Goal: Book appointment/travel/reservation

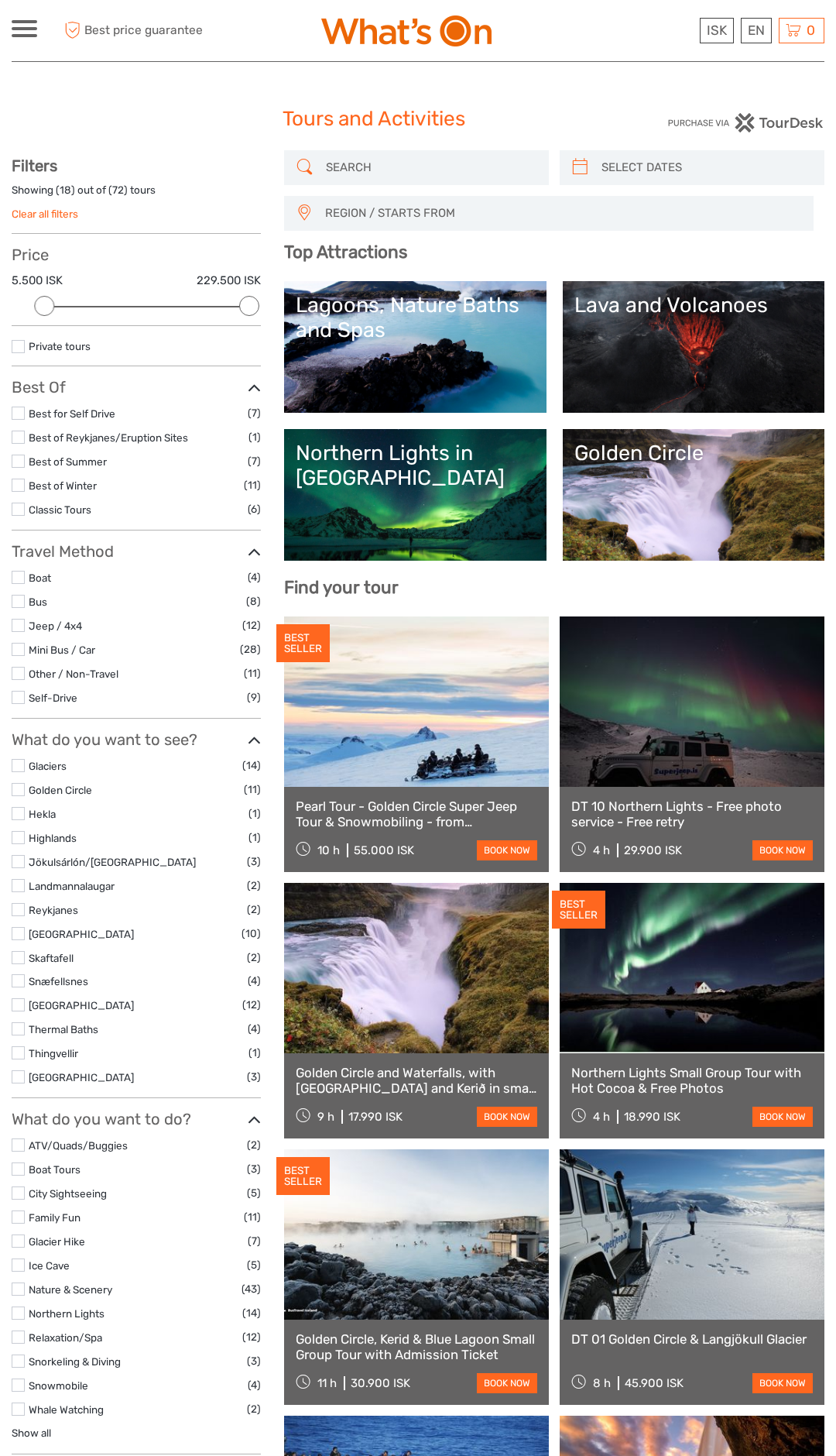
select select
click at [628, 161] on input "search" at bounding box center [706, 168] width 221 height 27
type input "[DATE]"
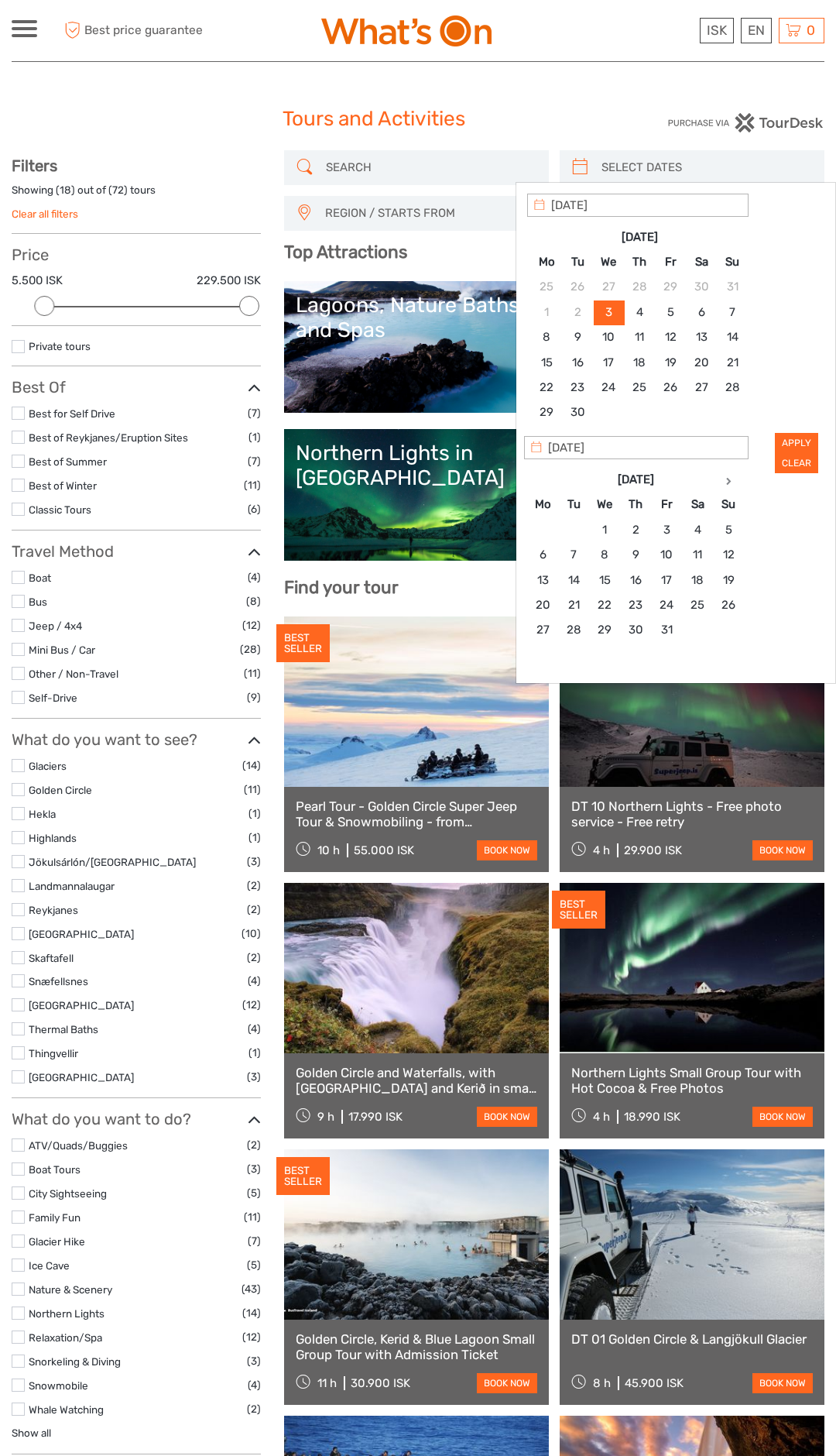
click at [611, 163] on input "search" at bounding box center [706, 168] width 221 height 27
type input "[DATE]"
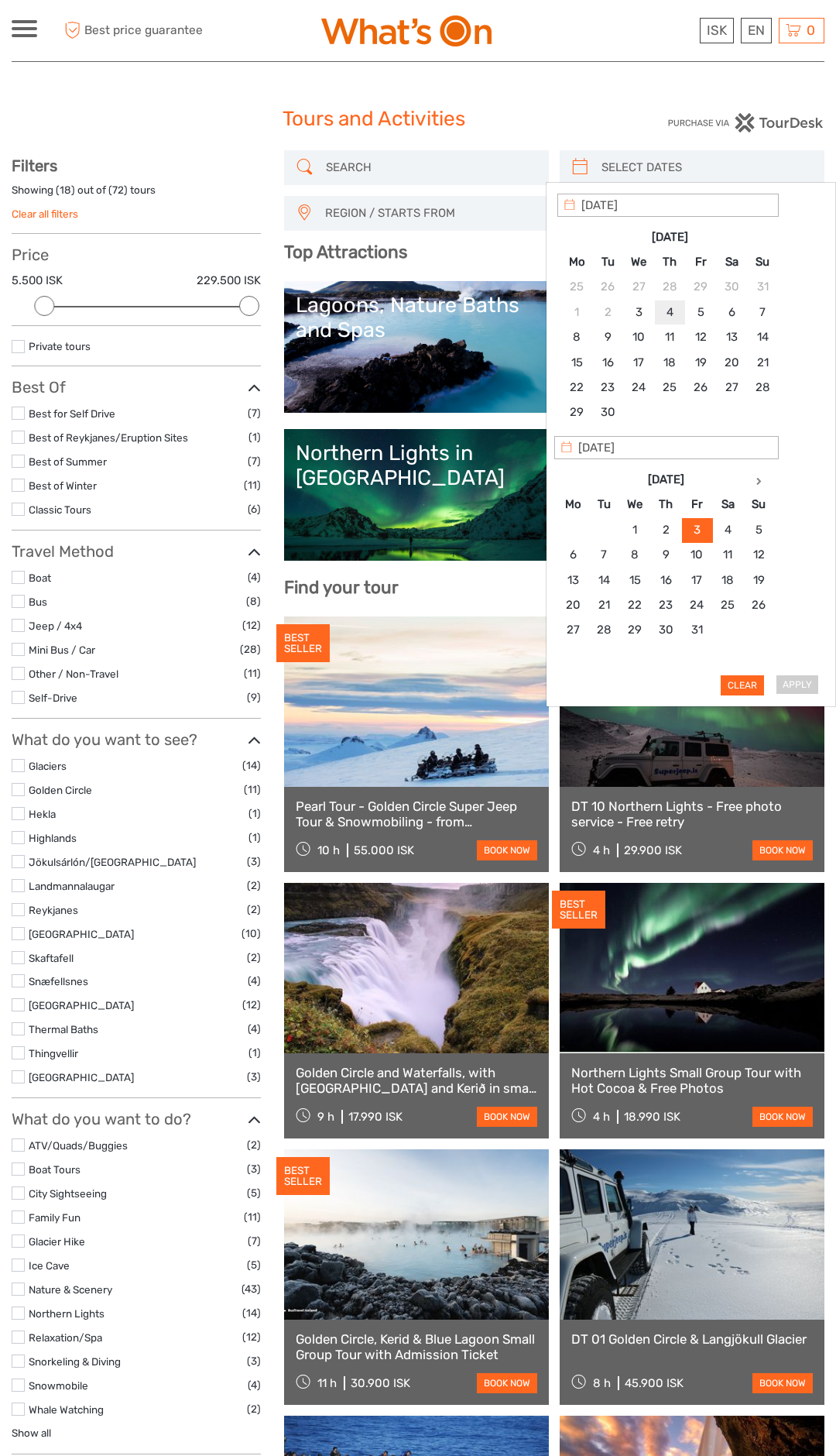
type input "[DATE]"
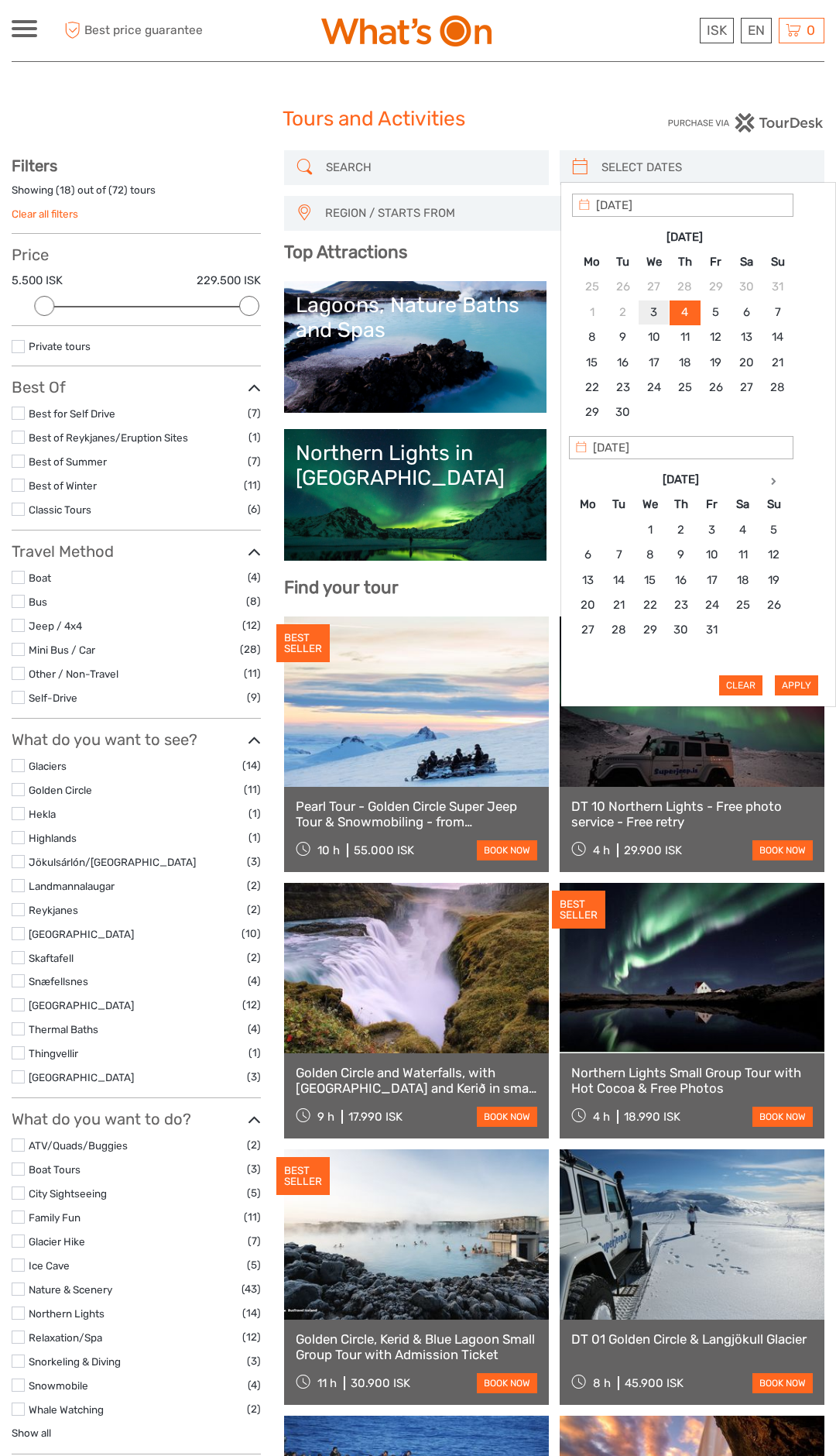
type input "[DATE]"
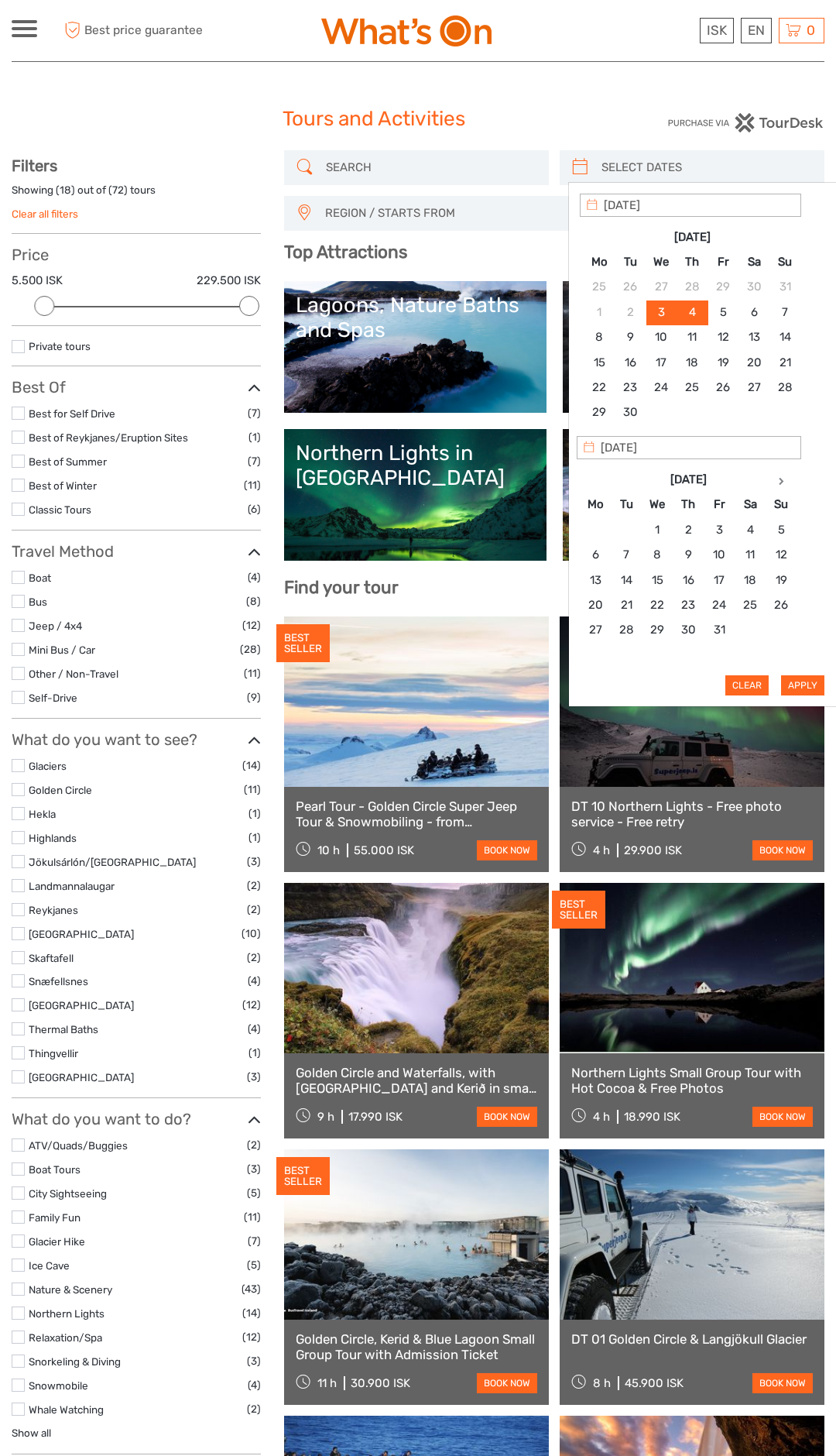
type input "[DATE]"
click at [812, 683] on div "Apply Clear" at bounding box center [704, 444] width 251 height 502
